Goal: Task Accomplishment & Management: Use online tool/utility

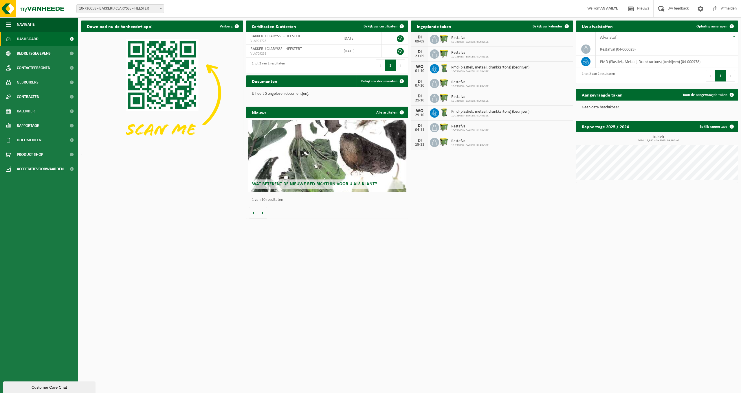
click at [447, 134] on div "DI 04-11 Restafval 10-736058 - BAKKERIJ CLARYSSE" at bounding box center [492, 128] width 162 height 15
click at [25, 112] on span "Kalender" at bounding box center [26, 111] width 18 height 14
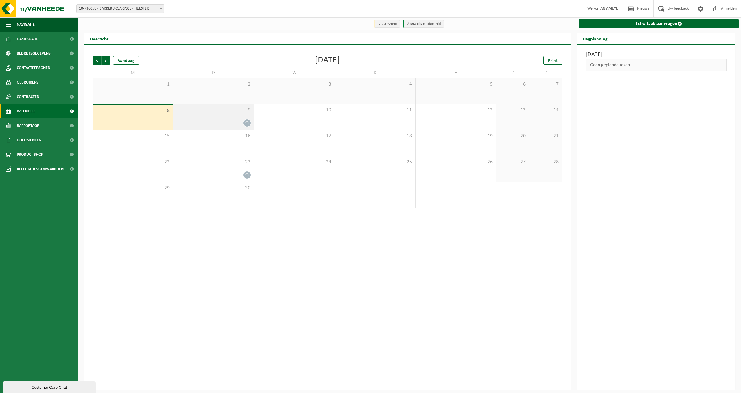
click at [238, 119] on div "9" at bounding box center [213, 117] width 80 height 26
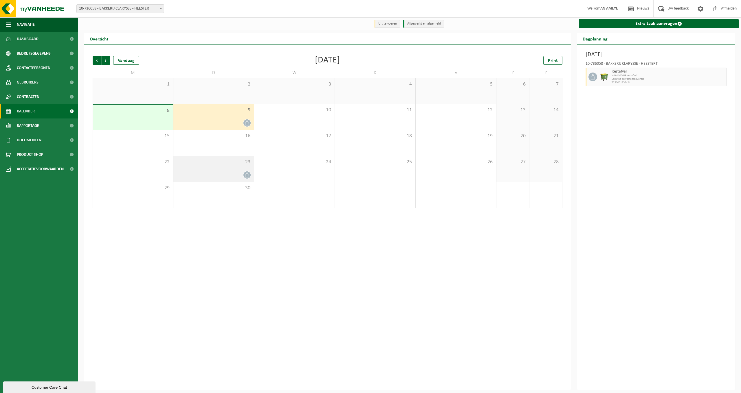
click at [233, 172] on div at bounding box center [213, 175] width 75 height 8
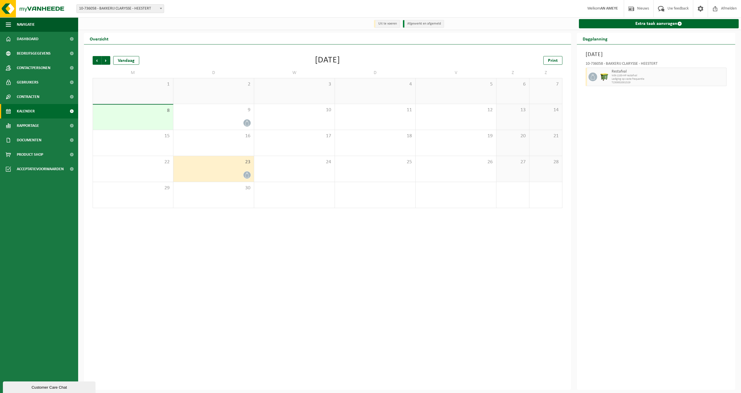
click at [165, 125] on div "8" at bounding box center [133, 117] width 80 height 25
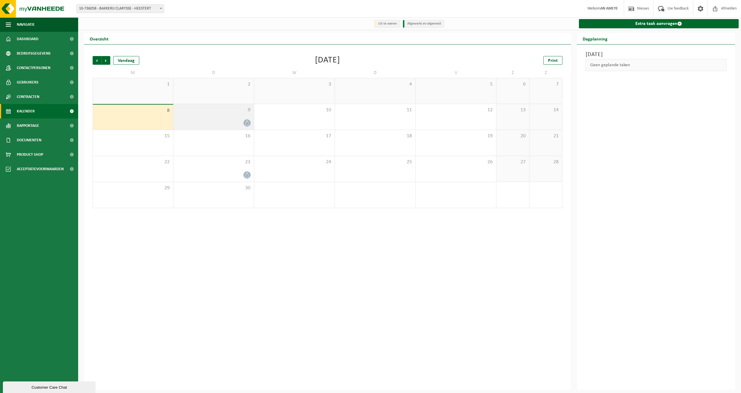
click at [241, 120] on div at bounding box center [213, 123] width 75 height 8
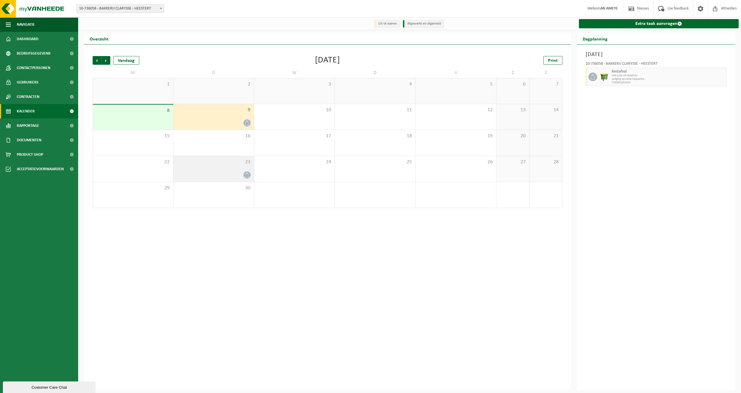
click at [240, 171] on div "23" at bounding box center [213, 169] width 80 height 26
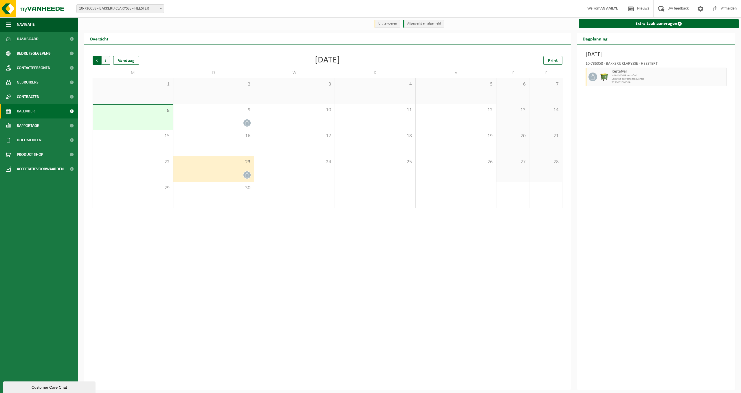
click at [104, 61] on span "Volgende" at bounding box center [106, 60] width 9 height 9
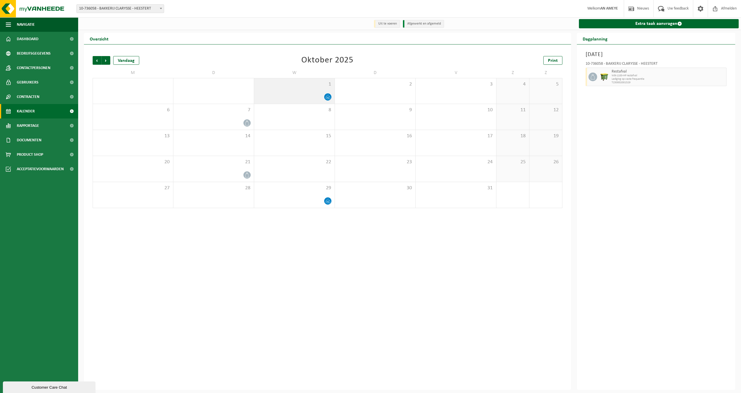
click at [326, 95] on icon at bounding box center [327, 97] width 5 height 5
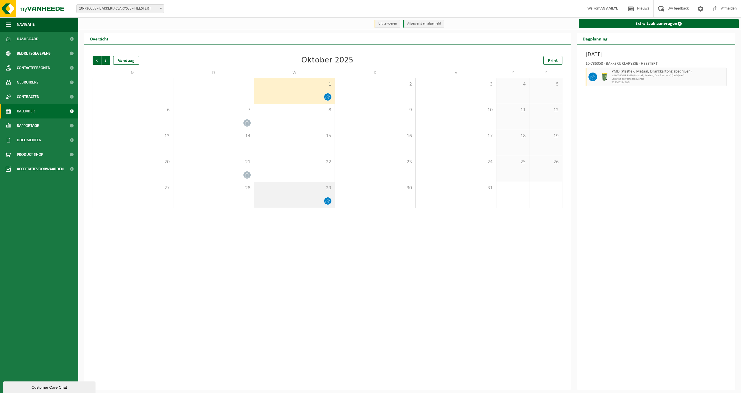
click at [302, 197] on div at bounding box center [294, 201] width 75 height 8
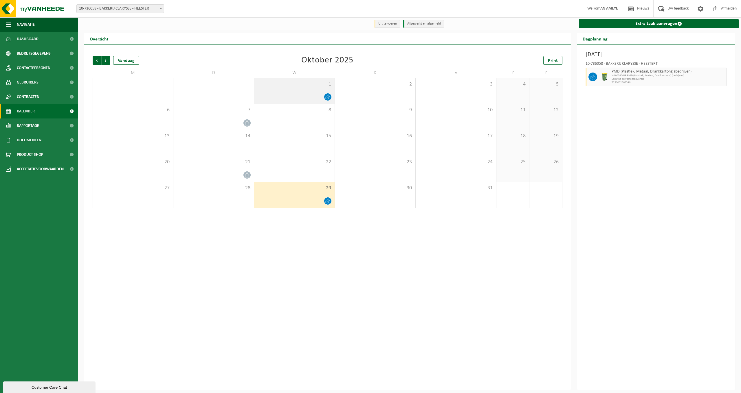
click at [314, 86] on span "1" at bounding box center [294, 84] width 75 height 6
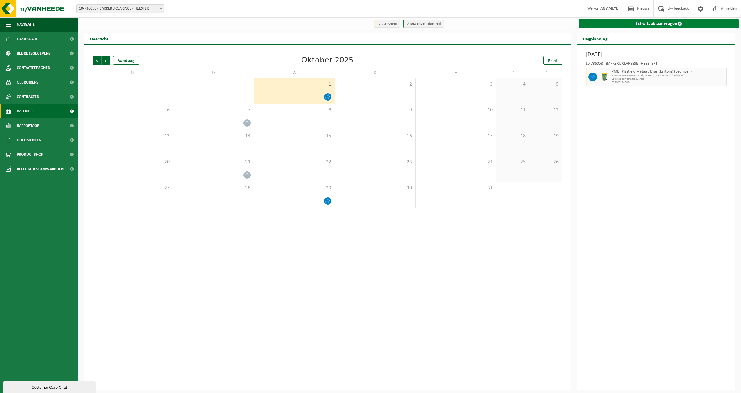
click at [625, 24] on link "Extra taak aanvragen" at bounding box center [659, 23] width 160 height 9
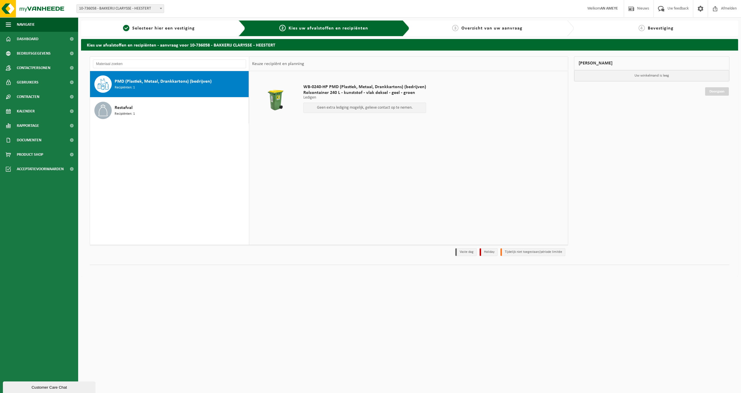
click at [360, 110] on div "Geen extra lediging mogelijk, gelieve contact op te nemen." at bounding box center [364, 108] width 123 height 10
click at [37, 67] on span "Contactpersonen" at bounding box center [34, 68] width 34 height 14
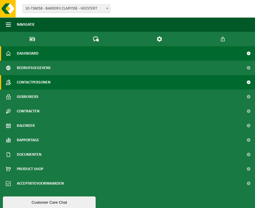
click at [30, 51] on span "Dashboard" at bounding box center [28, 53] width 22 height 14
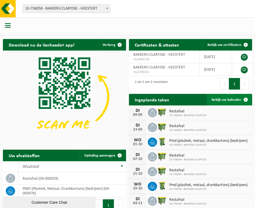
click at [228, 99] on span "Bekijk uw kalender" at bounding box center [226, 100] width 30 height 4
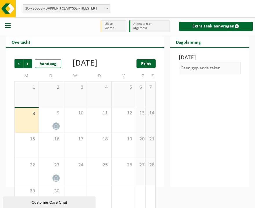
click at [151, 64] on span "Print" at bounding box center [146, 64] width 10 height 5
